Goal: Information Seeking & Learning: Learn about a topic

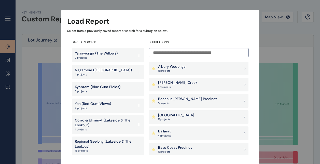
click at [91, 87] on p "Kyabram (Blue Gum Fields)" at bounding box center [98, 87] width 46 height 5
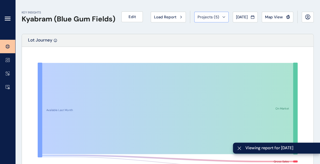
click at [199, 16] on span "Projects ( 5 )" at bounding box center [209, 17] width 22 height 5
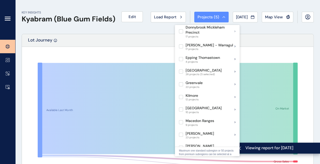
scroll to position [178, 0]
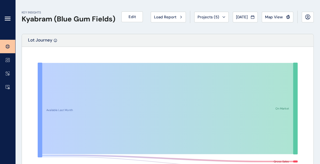
click at [302, 57] on rect at bounding box center [168, 116] width 281 height 127
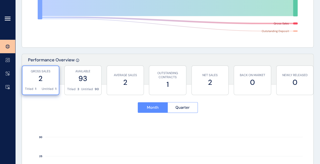
scroll to position [153, 0]
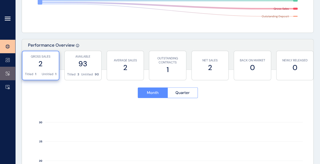
click at [11, 73] on link at bounding box center [7, 74] width 15 height 14
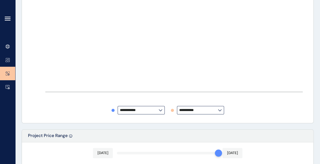
type input "**********"
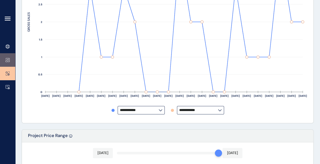
click at [8, 63] on link at bounding box center [7, 60] width 15 height 14
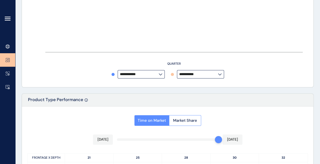
type input "*********"
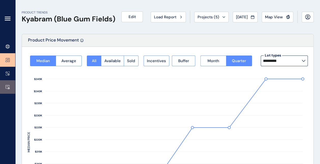
click at [7, 85] on icon at bounding box center [8, 86] width 4 height 3
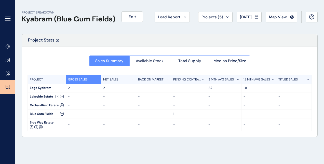
click at [146, 62] on span "Available Stock" at bounding box center [150, 60] width 28 height 5
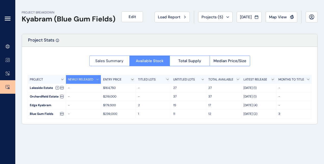
click at [104, 60] on span "Sales Summary" at bounding box center [109, 60] width 28 height 5
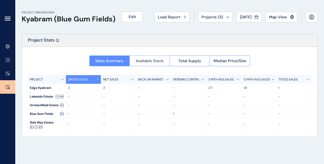
click at [156, 60] on span "Available Stock" at bounding box center [150, 60] width 28 height 5
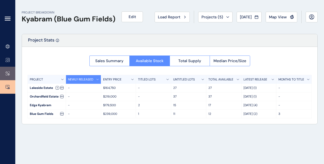
click at [9, 75] on icon at bounding box center [9, 74] width 2 height 2
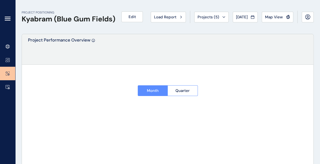
type input "**********"
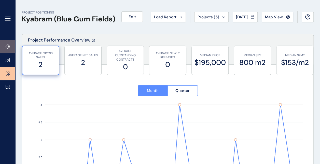
click at [7, 49] on link at bounding box center [7, 47] width 15 height 14
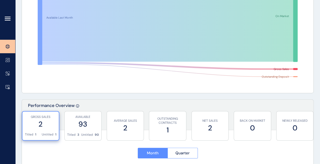
scroll to position [92, 0]
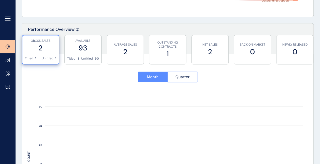
click at [185, 76] on span "Quarter" at bounding box center [183, 76] width 14 height 5
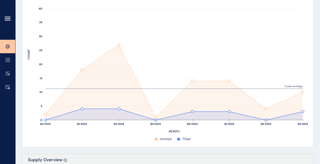
scroll to position [271, 0]
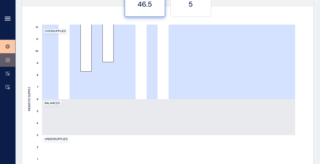
click at [9, 58] on icon at bounding box center [8, 60] width 4 height 4
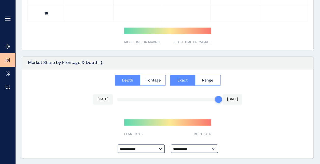
type input "*********"
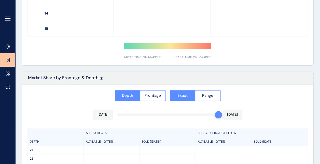
scroll to position [431, 0]
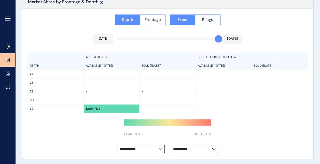
click at [156, 19] on span "Frontage" at bounding box center [153, 19] width 16 height 5
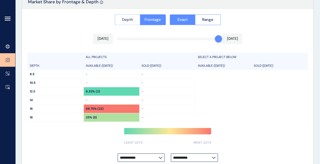
click at [131, 19] on span "Depth" at bounding box center [127, 19] width 11 height 5
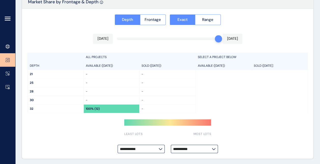
click at [94, 109] on p "100% (12)" at bounding box center [93, 109] width 14 height 4
drag, startPoint x: 103, startPoint y: 108, endPoint x: 84, endPoint y: 108, distance: 18.6
click at [84, 108] on div "100% (12)" at bounding box center [112, 108] width 56 height 8
drag, startPoint x: 84, startPoint y: 108, endPoint x: 103, endPoint y: 108, distance: 19.4
click at [103, 108] on div "100% (12)" at bounding box center [112, 108] width 56 height 8
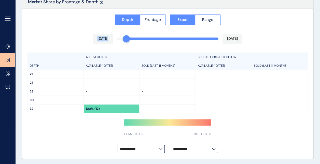
drag, startPoint x: 211, startPoint y: 40, endPoint x: 132, endPoint y: 41, distance: 78.5
click at [132, 41] on div "**********" at bounding box center [168, 84] width 292 height 150
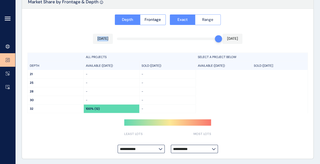
click at [216, 18] on button "Range" at bounding box center [208, 19] width 26 height 11
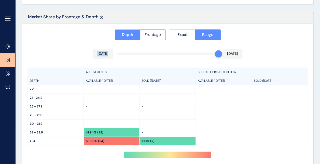
scroll to position [398, 0]
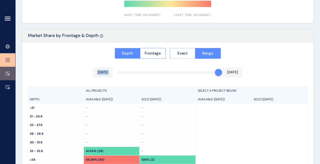
click at [8, 71] on link at bounding box center [7, 74] width 15 height 14
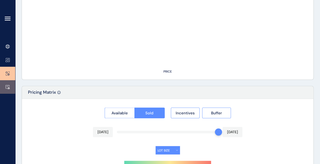
type input "**********"
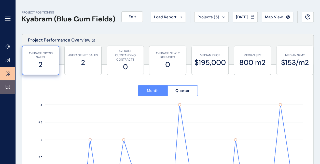
click at [9, 85] on icon at bounding box center [8, 86] width 4 height 3
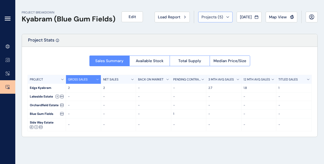
click at [206, 14] on button "Projects ( 5 )" at bounding box center [215, 17] width 34 height 11
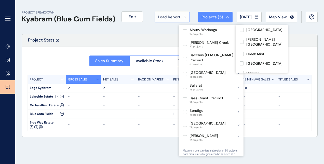
click at [165, 13] on button "Load Report" at bounding box center [172, 17] width 35 height 11
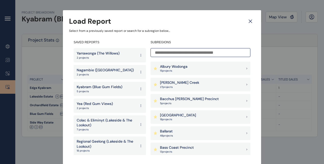
click at [110, 54] on p "Yarrawonga (The Willows)" at bounding box center [98, 53] width 43 height 5
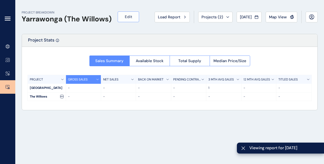
click at [128, 18] on span "Edit" at bounding box center [128, 16] width 7 height 5
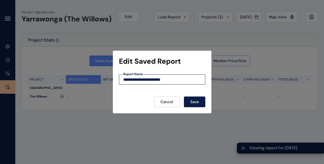
click at [124, 78] on input "**********" at bounding box center [162, 79] width 86 height 4
type input "**********"
click at [199, 100] on span "Save" at bounding box center [194, 101] width 9 height 5
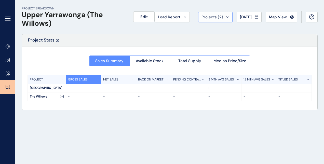
click at [206, 18] on span "Projects ( 2 )" at bounding box center [213, 17] width 22 height 5
click at [294, 128] on div "PROJECT BREAKDOWN Upper Yarrawonga (The Willows) Edit Load Report Projects ( 2 …" at bounding box center [169, 82] width 309 height 164
click at [150, 60] on span "Available Stock" at bounding box center [150, 60] width 28 height 5
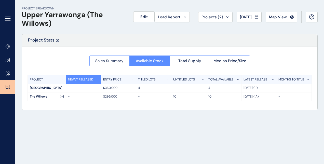
click at [106, 61] on span "Sales Summary" at bounding box center [109, 60] width 28 height 5
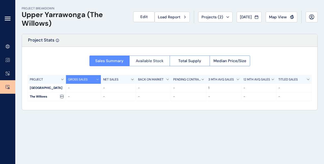
click at [151, 59] on span "Available Stock" at bounding box center [150, 60] width 28 height 5
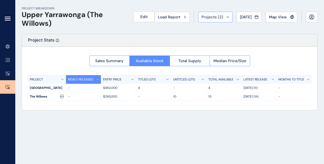
click at [210, 17] on span "Projects ( 2 )" at bounding box center [213, 17] width 22 height 5
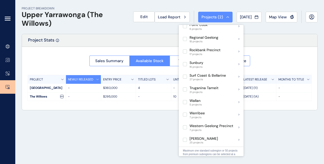
scroll to position [357, 0]
click at [165, 18] on span "Load Report" at bounding box center [169, 17] width 22 height 5
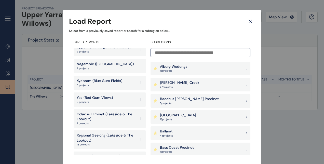
scroll to position [17, 0]
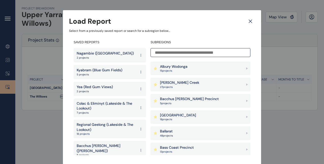
click at [104, 89] on p "Yea (Red Gum Views)" at bounding box center [95, 87] width 36 height 5
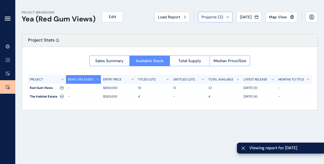
click at [208, 20] on button "Projects ( 2 )" at bounding box center [215, 17] width 34 height 11
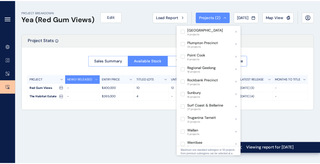
scroll to position [397, 0]
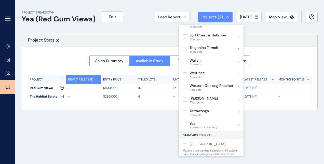
click at [302, 133] on div "PROJECT BREAKDOWN Yea (Red Gum Views) Edit Load Report Projects ( 2 ) [DATE] 20…" at bounding box center [169, 82] width 309 height 164
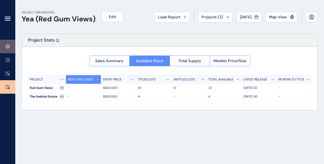
click at [2, 47] on link at bounding box center [7, 47] width 15 height 14
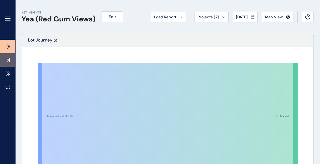
click at [9, 64] on link at bounding box center [7, 60] width 15 height 14
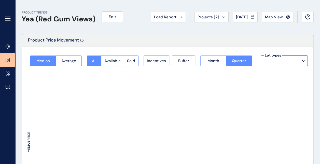
type input "**********"
click at [8, 48] on icon at bounding box center [8, 47] width 2 height 4
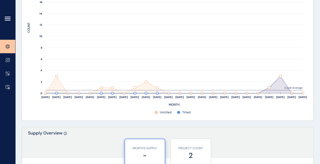
scroll to position [357, 0]
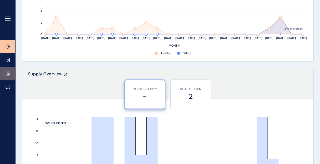
click at [7, 71] on link at bounding box center [7, 74] width 15 height 14
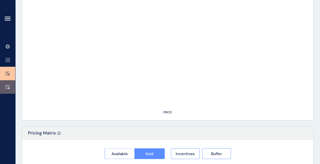
click at [9, 85] on icon at bounding box center [8, 87] width 4 height 4
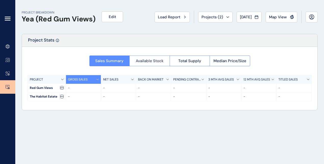
click at [153, 65] on button "Available Stock" at bounding box center [149, 61] width 40 height 11
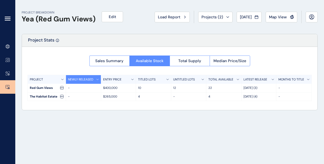
click at [174, 14] on button "Load Report" at bounding box center [172, 17] width 35 height 11
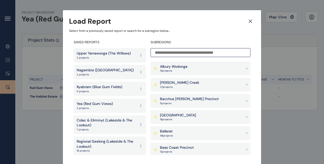
click at [247, 20] on icon at bounding box center [250, 21] width 9 height 9
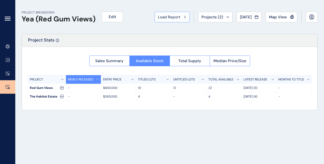
click at [164, 17] on span "Load Report" at bounding box center [169, 17] width 22 height 5
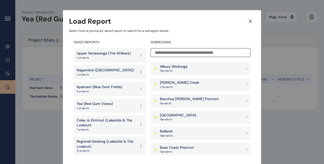
click at [110, 72] on p "Nagambie ([GEOGRAPHIC_DATA])" at bounding box center [105, 70] width 57 height 5
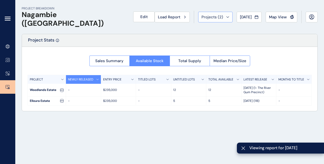
click at [217, 15] on span "Projects ( 2 )" at bounding box center [213, 17] width 22 height 5
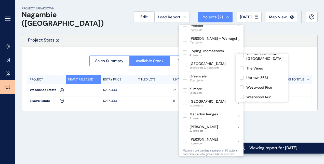
scroll to position [221, 0]
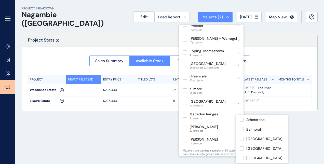
click at [106, 128] on div "PROJECT BREAKDOWN Nagambie (Woodlands) Edit Load Report Projects ( 2 ) [DATE] 2…" at bounding box center [169, 82] width 309 height 164
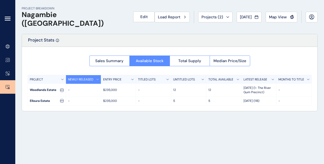
click at [115, 53] on div "Sales Summary Available Stock Total Supply Median Price/Size" at bounding box center [169, 60] width 161 height 14
click at [114, 59] on span "Sales Summary" at bounding box center [109, 60] width 28 height 5
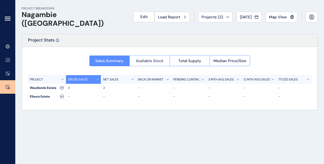
click at [151, 64] on button "Available Stock" at bounding box center [149, 61] width 40 height 11
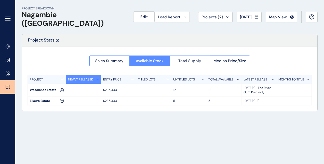
click at [195, 62] on span "Total Supply" at bounding box center [189, 60] width 23 height 5
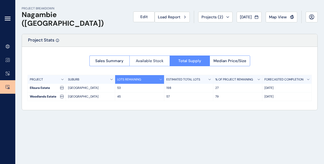
click at [154, 61] on span "Available Stock" at bounding box center [150, 60] width 28 height 5
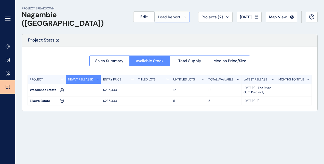
click at [165, 18] on span "Load Report" at bounding box center [169, 17] width 22 height 5
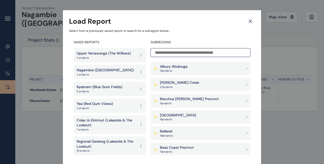
scroll to position [17, 0]
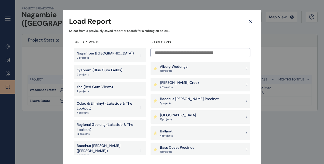
click at [107, 153] on p "5 projects" at bounding box center [107, 155] width 60 height 4
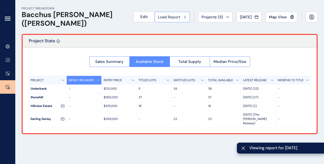
click at [158, 18] on span "Load Report" at bounding box center [169, 17] width 22 height 5
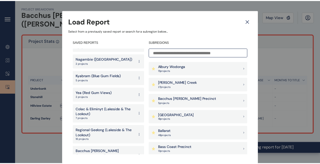
scroll to position [17, 0]
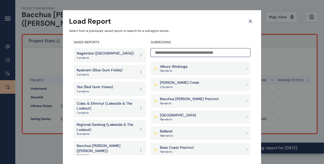
click at [105, 128] on p "Regional Geelong (Lakeside & The Lookout)" at bounding box center [107, 127] width 60 height 10
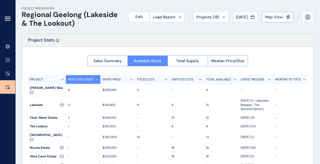
click at [284, 17] on div "Map View" at bounding box center [277, 17] width 25 height 5
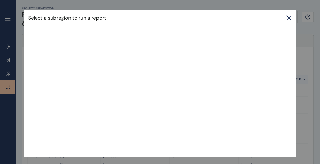
click at [303, 96] on div "Select a subregion to run a report" at bounding box center [160, 73] width 320 height 147
click at [290, 17] on icon at bounding box center [289, 18] width 5 height 5
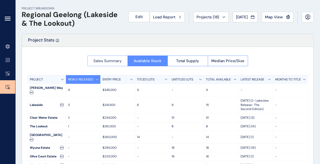
click at [114, 57] on button "Sales Summary" at bounding box center [107, 61] width 40 height 11
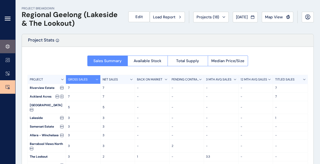
click at [10, 48] on link at bounding box center [7, 47] width 15 height 14
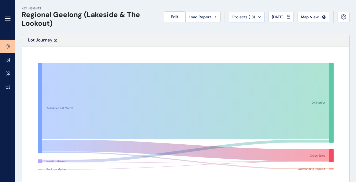
click at [247, 17] on span "Projects ( 18 )" at bounding box center [243, 17] width 23 height 5
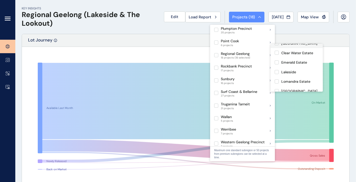
scroll to position [129, 0]
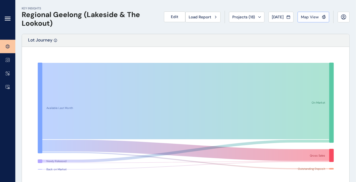
click at [318, 17] on span "Map View" at bounding box center [310, 17] width 18 height 5
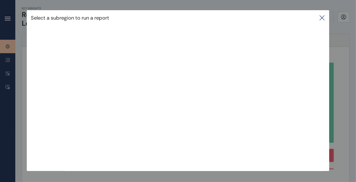
click at [324, 18] on icon at bounding box center [322, 18] width 5 height 5
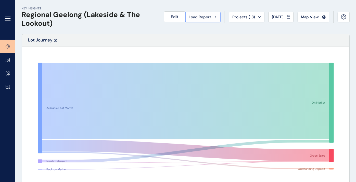
click at [200, 16] on span "Load Report" at bounding box center [200, 17] width 22 height 5
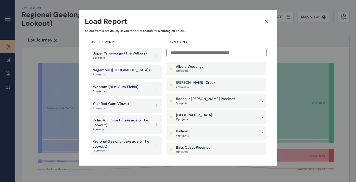
scroll to position [17, 0]
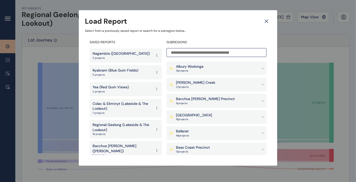
click at [120, 109] on p "Colac & Eliminyt (Lakeside & The Lookout)" at bounding box center [123, 106] width 60 height 10
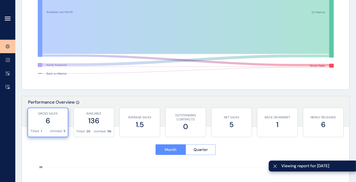
scroll to position [141, 0]
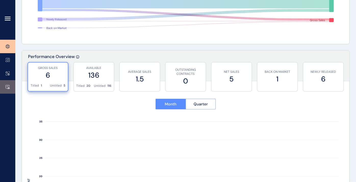
click at [10, 89] on link at bounding box center [7, 87] width 15 height 14
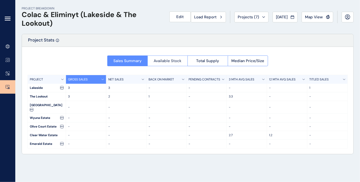
click at [161, 61] on span "Available Stock" at bounding box center [168, 60] width 28 height 5
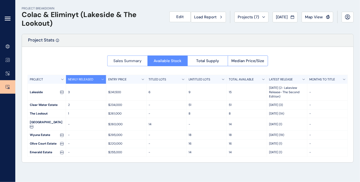
click at [123, 59] on span "Sales Summary" at bounding box center [127, 60] width 28 height 5
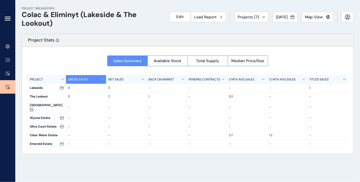
click at [198, 15] on span "Load Report" at bounding box center [205, 17] width 22 height 5
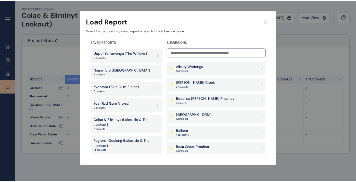
scroll to position [17, 0]
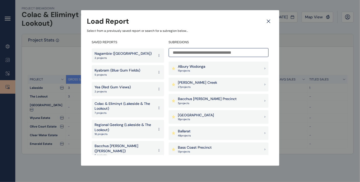
click at [121, 127] on p "Regional Geelong (Lakeside & The Lookout)" at bounding box center [125, 128] width 60 height 10
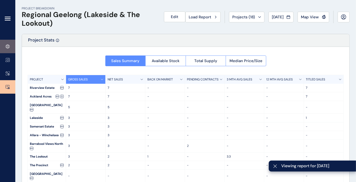
click at [6, 47] on icon at bounding box center [8, 46] width 4 height 4
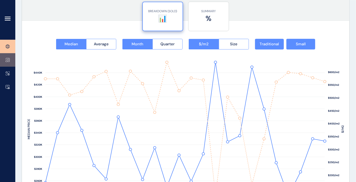
click at [8, 57] on link at bounding box center [7, 60] width 15 height 14
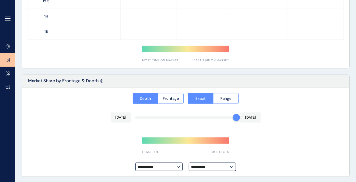
type input "**********"
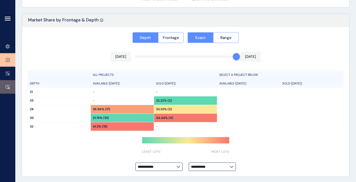
click at [13, 85] on link at bounding box center [7, 87] width 15 height 14
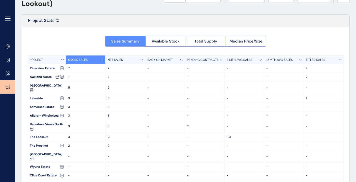
scroll to position [32, 0]
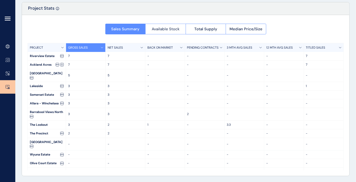
click at [166, 29] on span "Available Stock" at bounding box center [166, 29] width 28 height 5
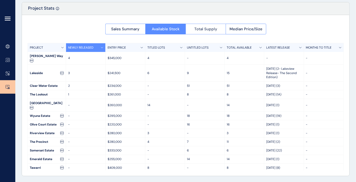
click at [209, 28] on span "Total Supply" at bounding box center [205, 29] width 23 height 5
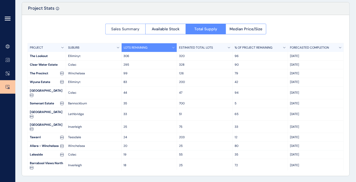
click at [129, 31] on span "Sales Summary" at bounding box center [125, 29] width 28 height 5
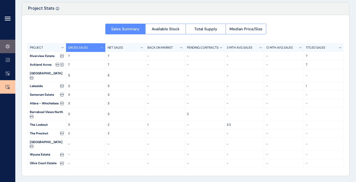
click at [6, 43] on link at bounding box center [7, 47] width 15 height 14
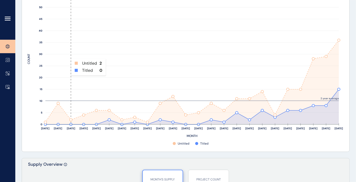
scroll to position [258, 0]
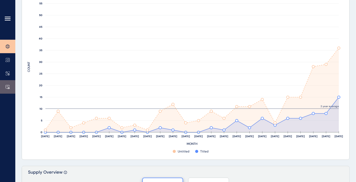
click at [6, 87] on icon at bounding box center [8, 87] width 4 height 4
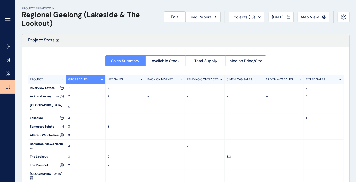
scroll to position [32, 0]
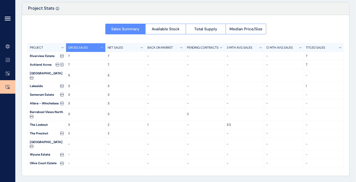
click at [102, 46] on div "GROSS SALES" at bounding box center [86, 47] width 40 height 9
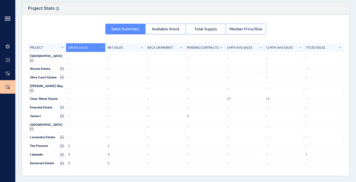
click at [102, 46] on div "GROSS SALES" at bounding box center [86, 47] width 40 height 9
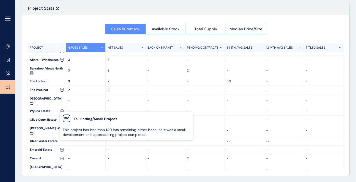
scroll to position [45, 0]
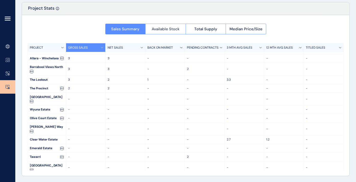
click at [164, 27] on span "Available Stock" at bounding box center [166, 29] width 28 height 5
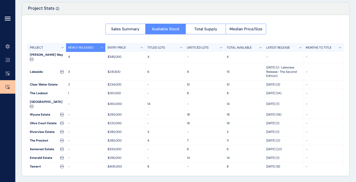
scroll to position [0, 0]
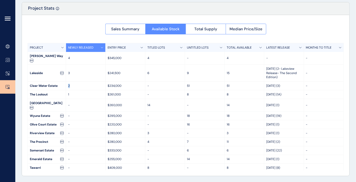
drag, startPoint x: 71, startPoint y: 82, endPoint x: 63, endPoint y: 82, distance: 8.7
click at [63, 82] on div "Clear Water Estate 2 $234,000 - 51 51 [DATE] (3) -" at bounding box center [186, 86] width 316 height 9
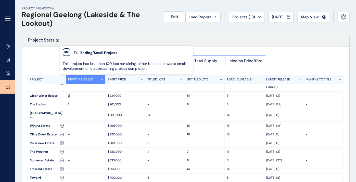
scroll to position [45, 0]
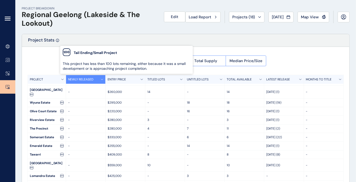
click at [46, 80] on div "PROJECT" at bounding box center [47, 79] width 38 height 9
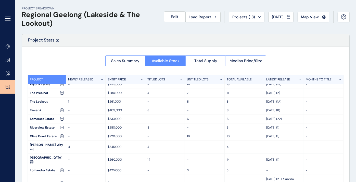
scroll to position [0, 0]
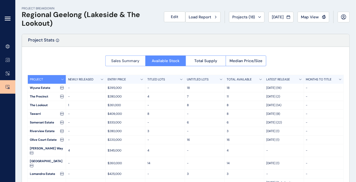
click at [126, 59] on span "Sales Summary" at bounding box center [125, 60] width 28 height 5
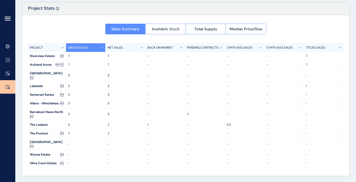
click at [165, 25] on button "Available Stock" at bounding box center [165, 29] width 40 height 11
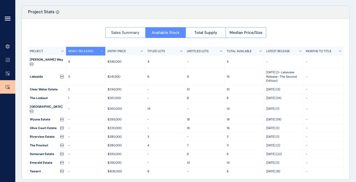
click at [123, 29] on button "Sales Summary" at bounding box center [125, 32] width 40 height 11
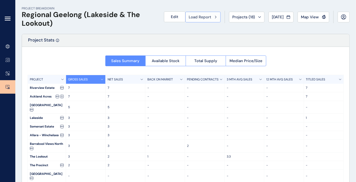
click at [194, 19] on span "Load Report" at bounding box center [200, 17] width 22 height 5
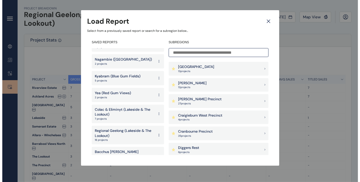
scroll to position [17, 0]
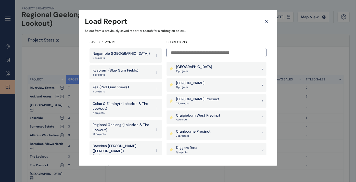
click at [124, 146] on p "Bacchus [PERSON_NAME] ([PERSON_NAME])" at bounding box center [123, 149] width 60 height 10
